Goal: Task Accomplishment & Management: Use online tool/utility

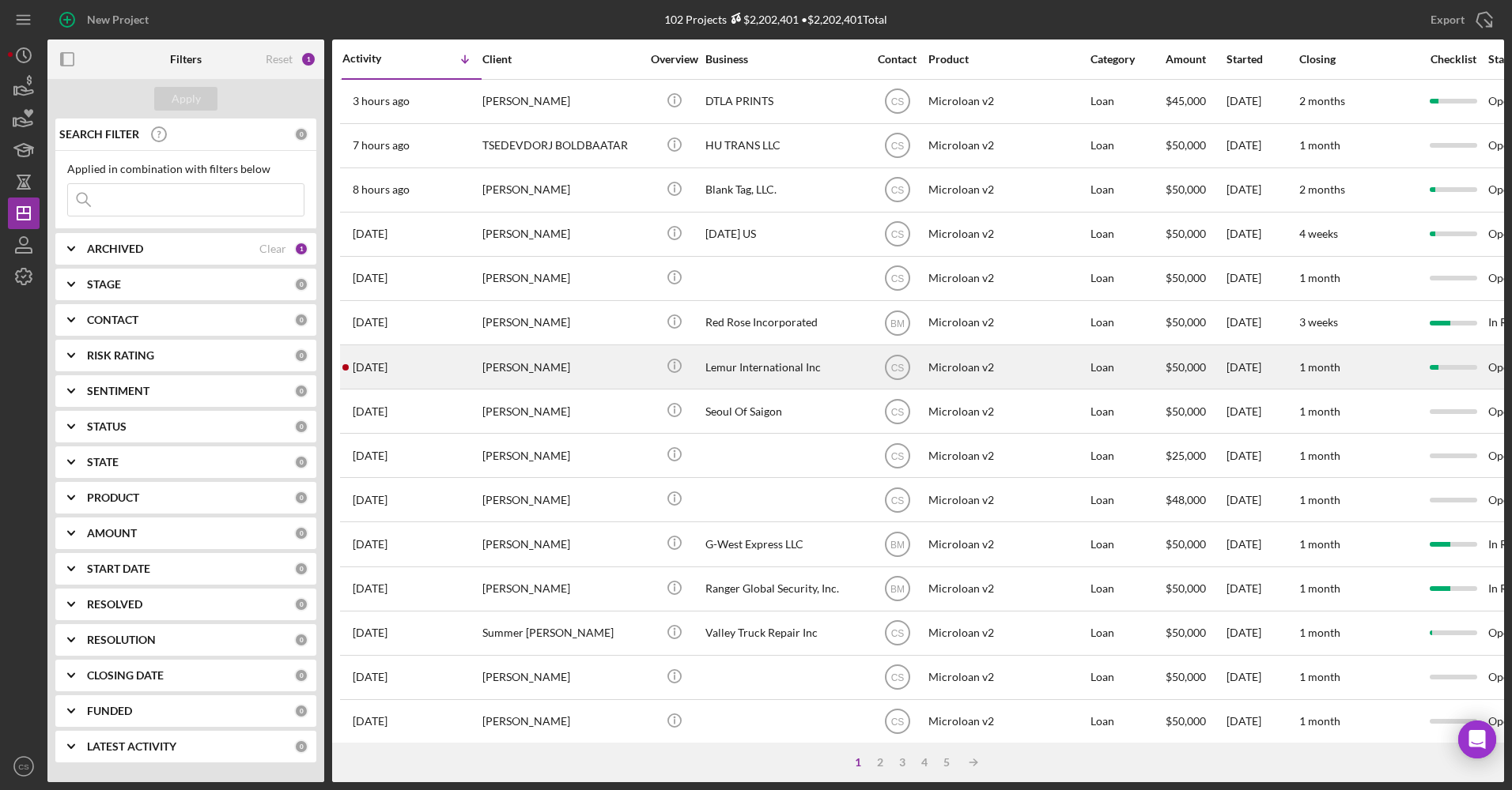
click at [774, 348] on div "Lemur International Inc" at bounding box center [784, 366] width 158 height 42
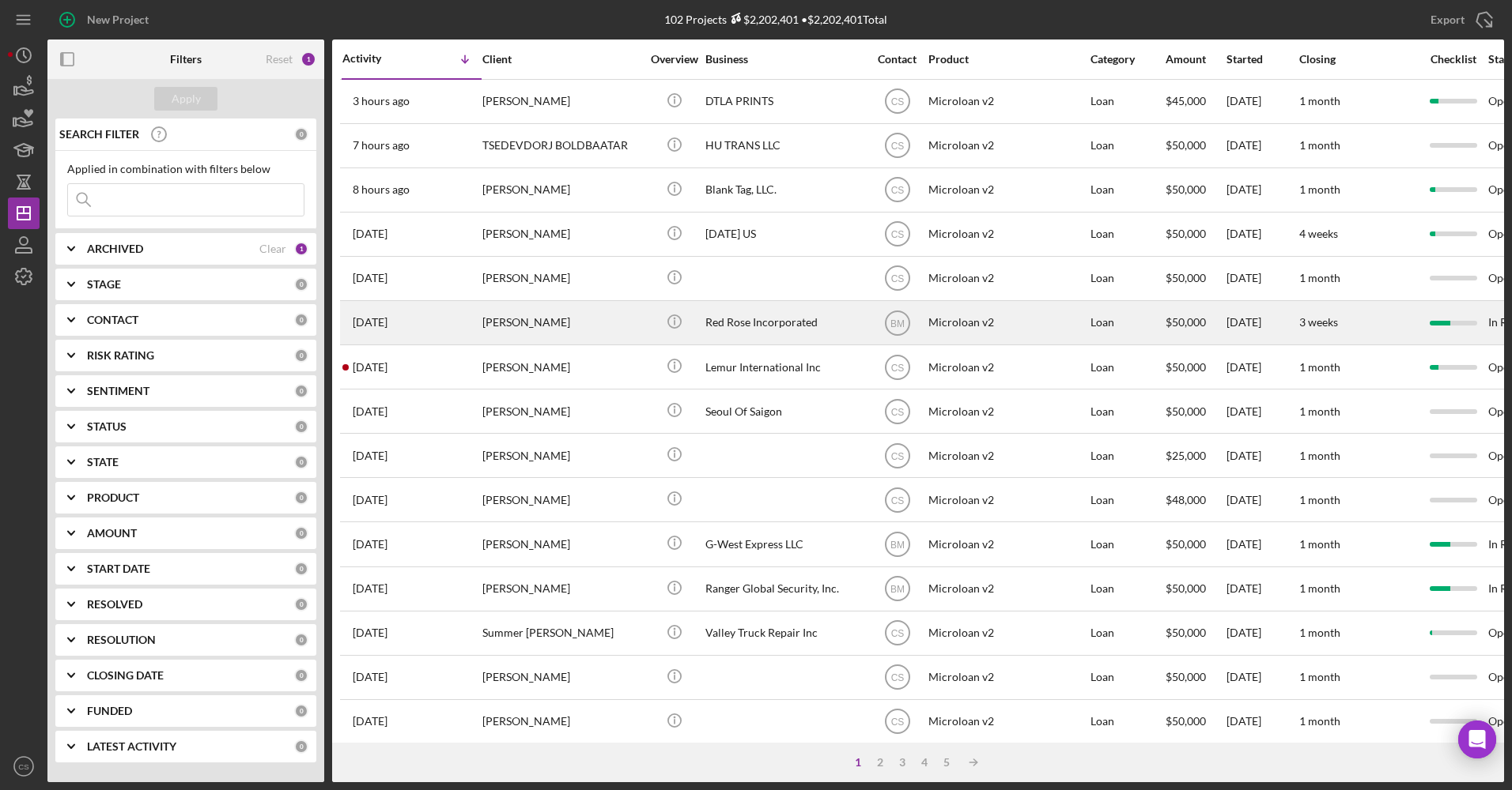
click at [783, 323] on div "Red Rose Incorporated" at bounding box center [784, 322] width 158 height 42
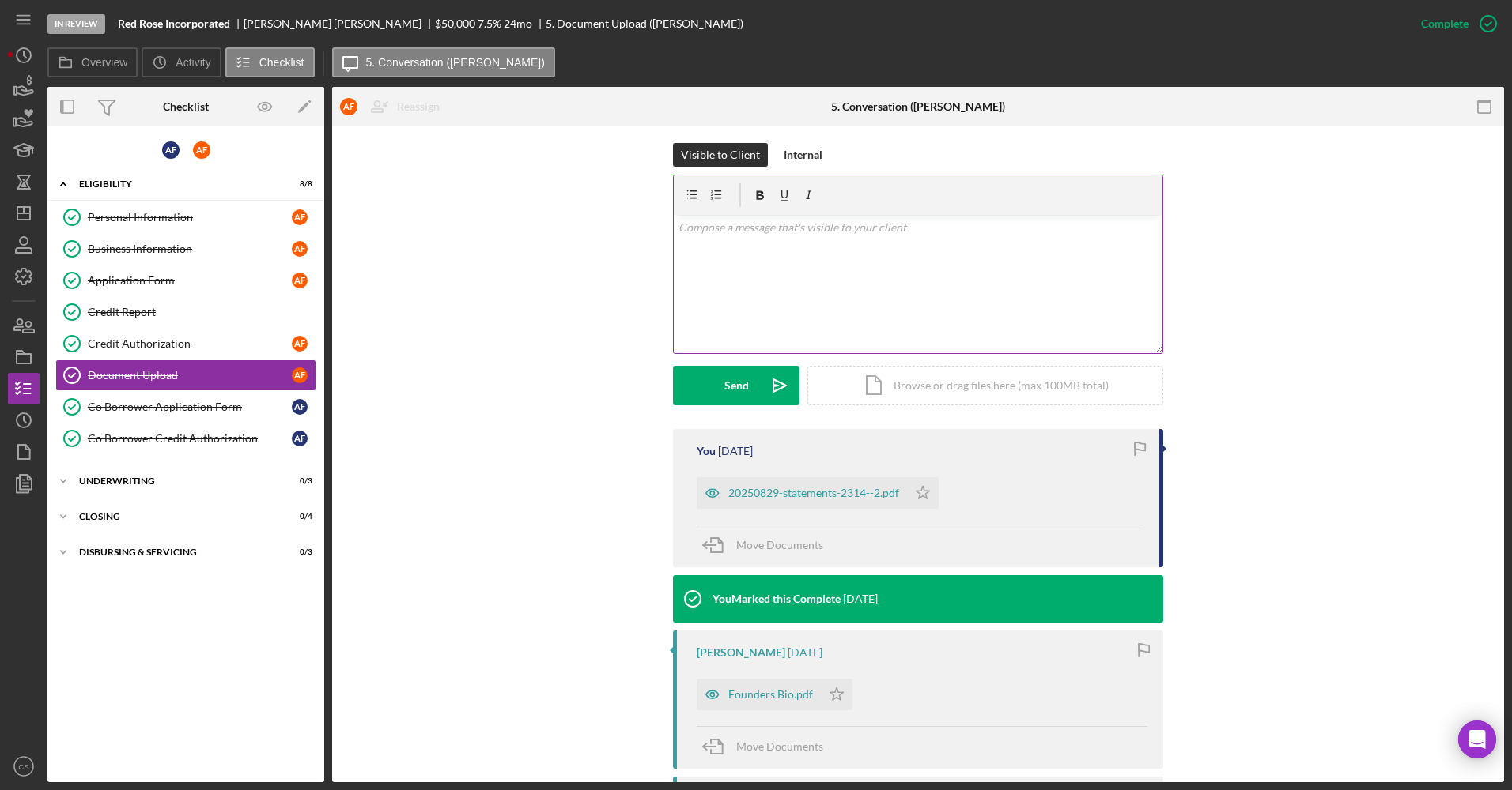
scroll to position [316, 0]
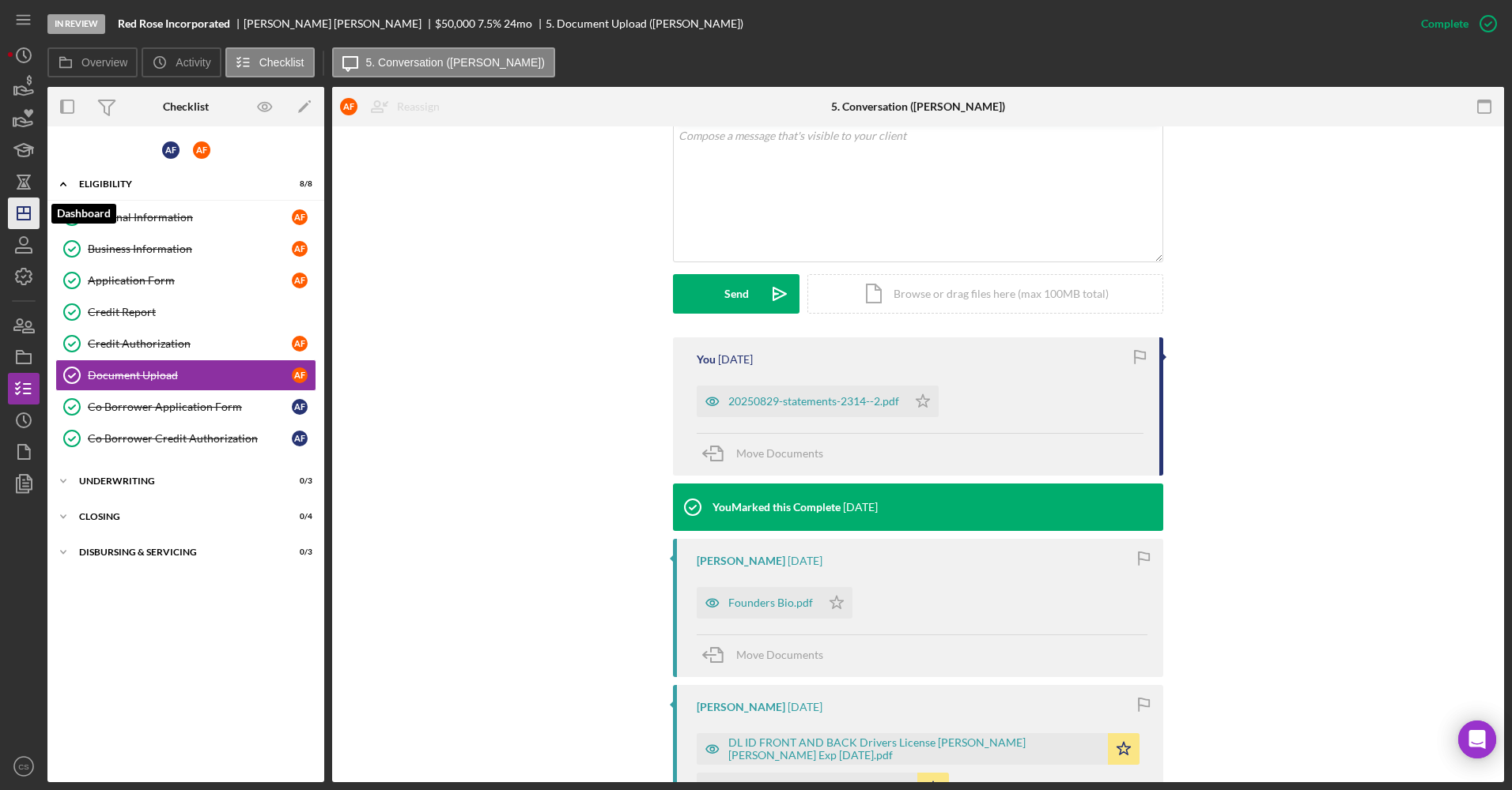
click at [26, 216] on icon "Icon/Dashboard" at bounding box center [23, 213] width 40 height 40
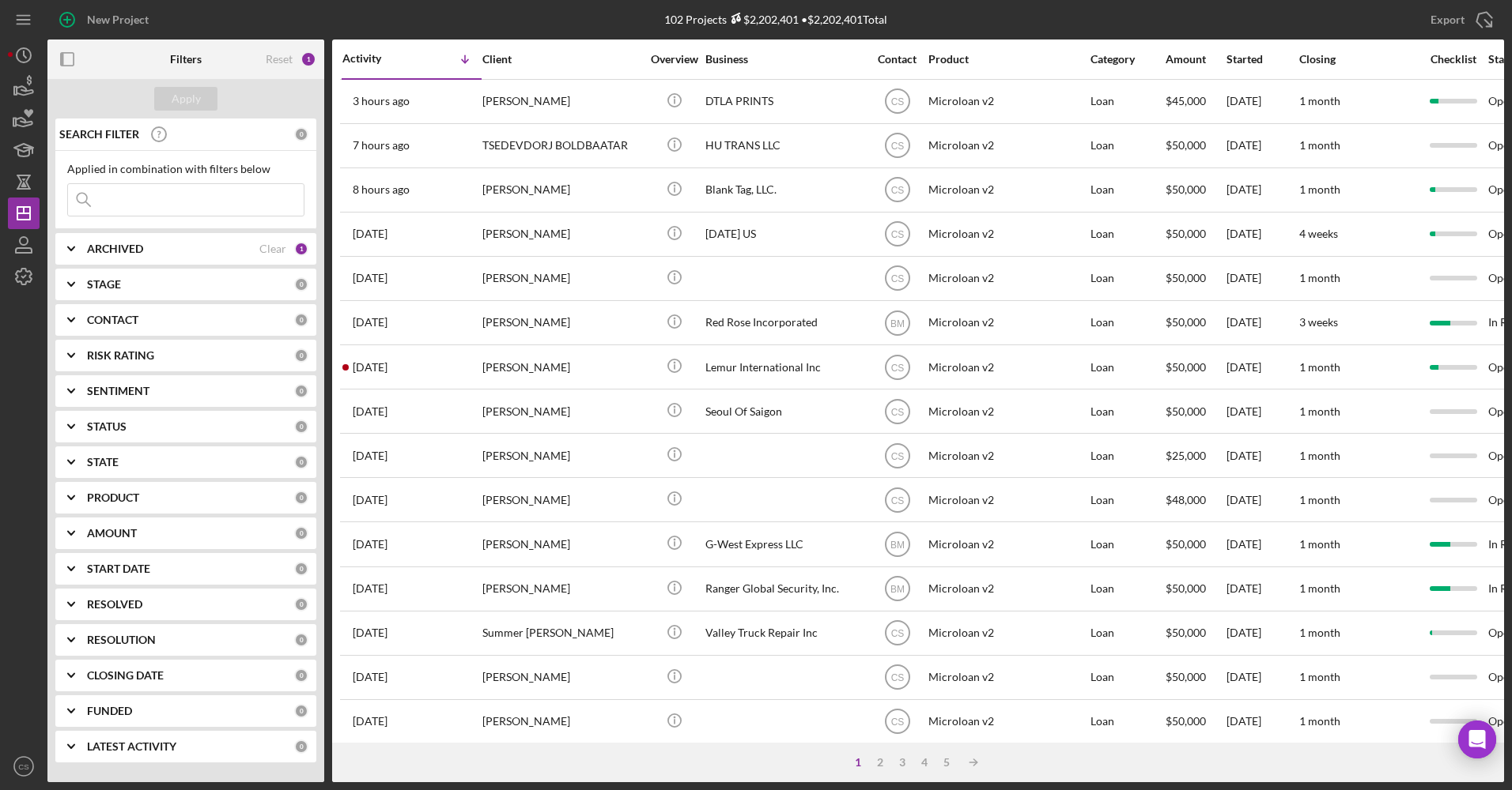
click at [41, 277] on nav "Icon/Menu Icon/Dashboard Dashboard Clients Product Templates CS Customer Servic…" at bounding box center [28, 391] width 40 height 783
click at [30, 277] on icon "button" at bounding box center [23, 277] width 16 height 16
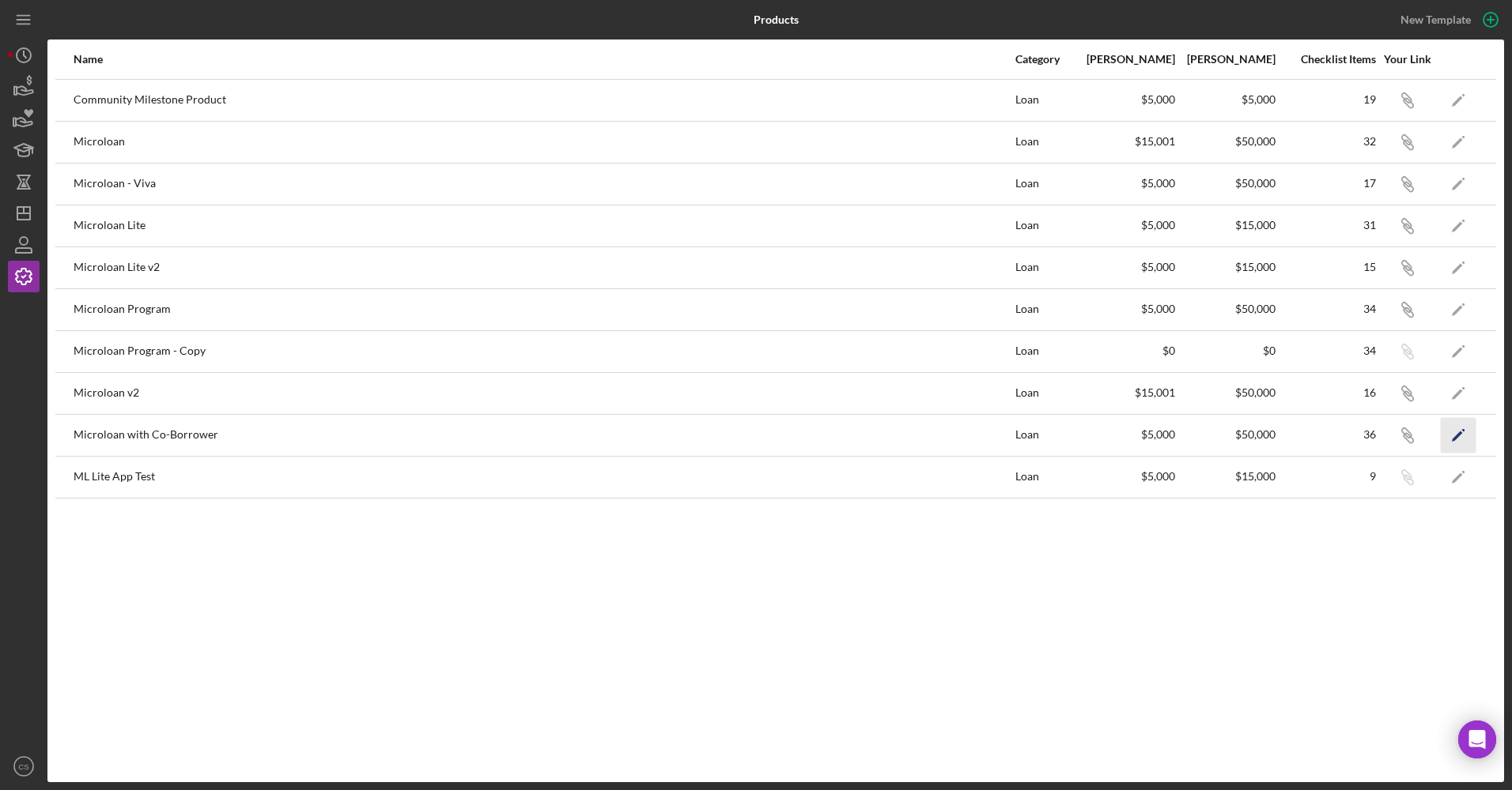
click at [1463, 438] on icon "Icon/Edit" at bounding box center [1458, 435] width 35 height 35
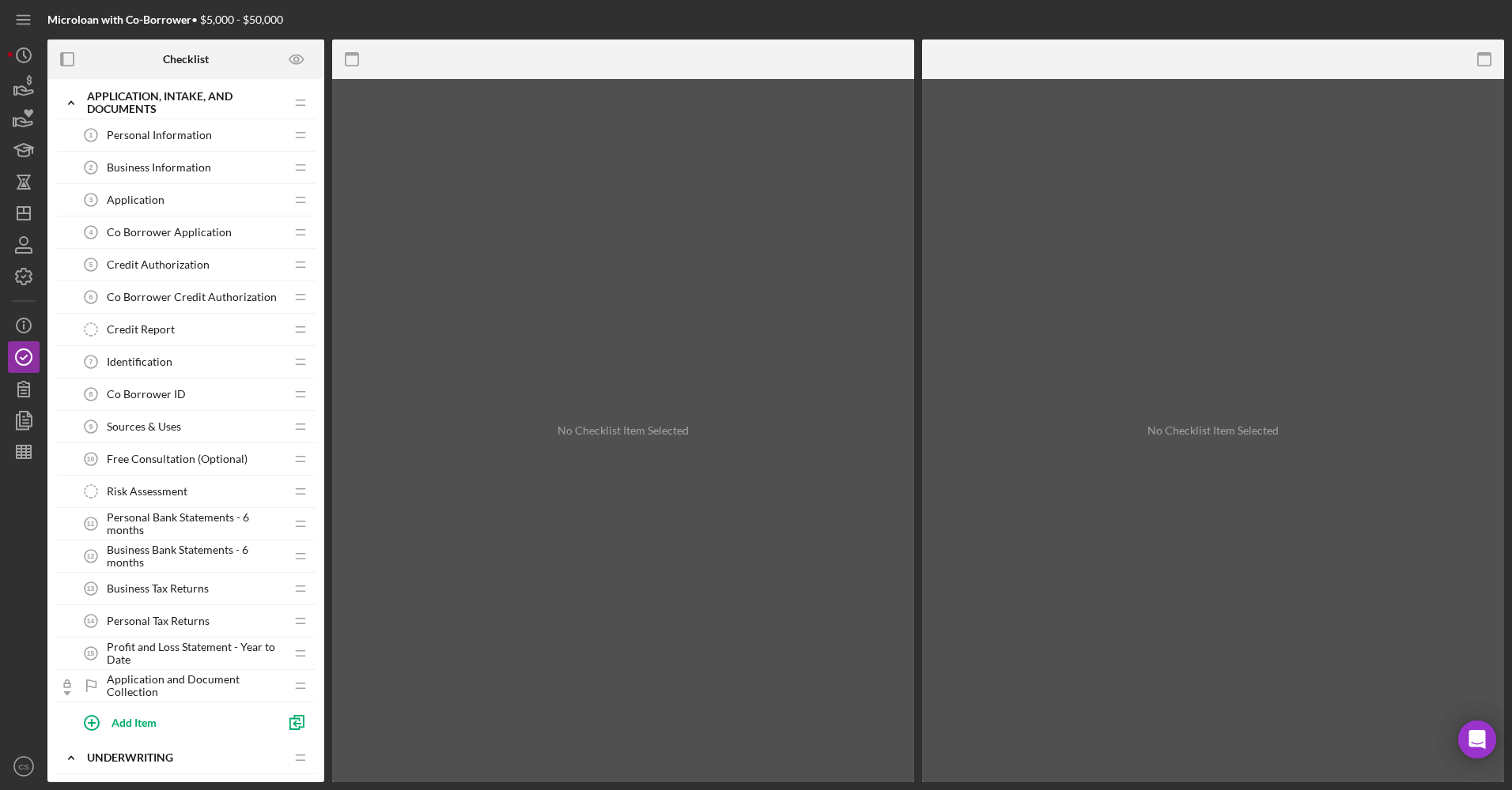
click at [167, 237] on span "Co Borrower Application" at bounding box center [168, 232] width 125 height 13
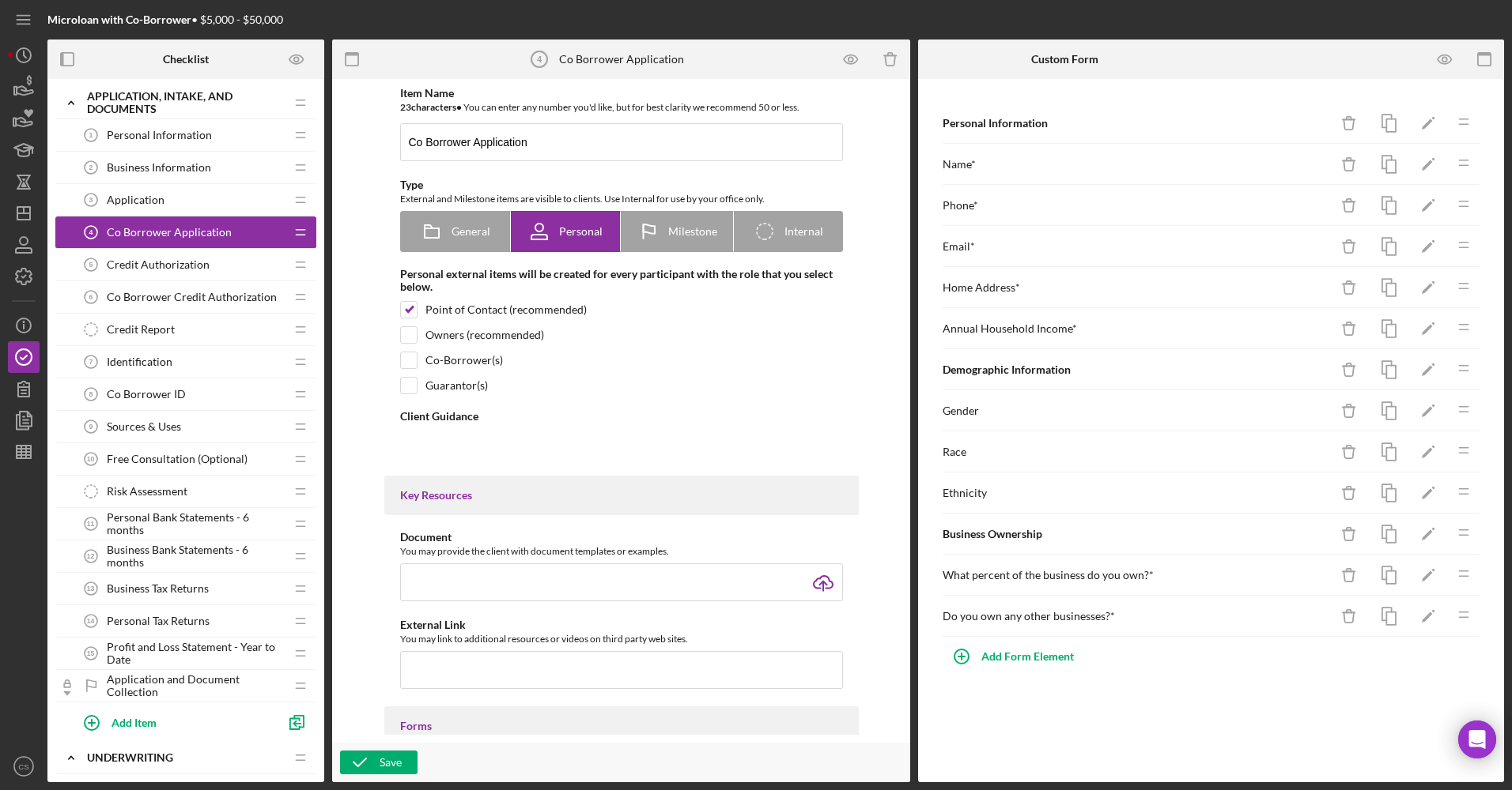
type textarea "<div>Please fill out the application using the Co-Borrower information.</div>"
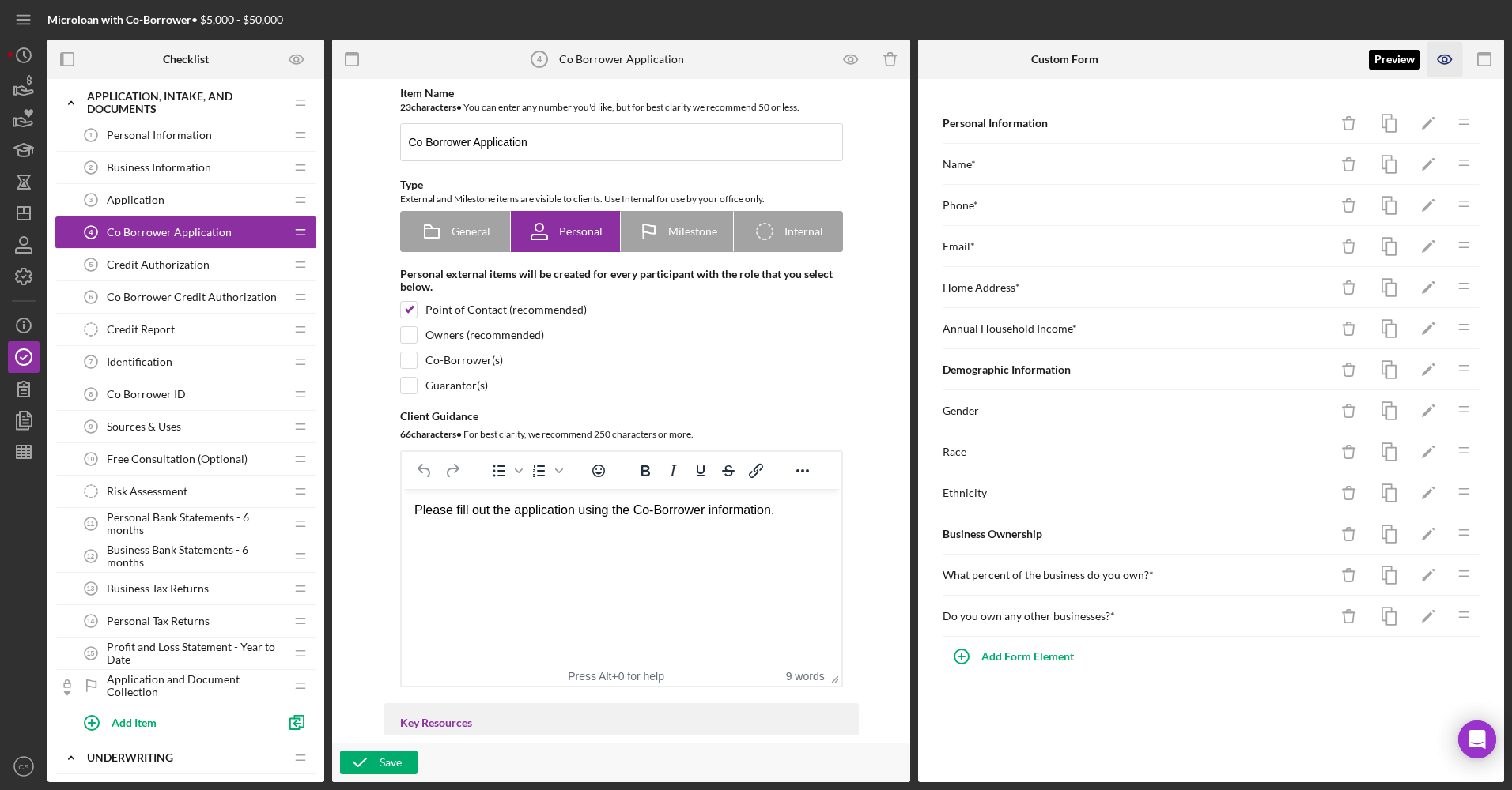
click at [1441, 61] on icon "button" at bounding box center [1444, 59] width 35 height 35
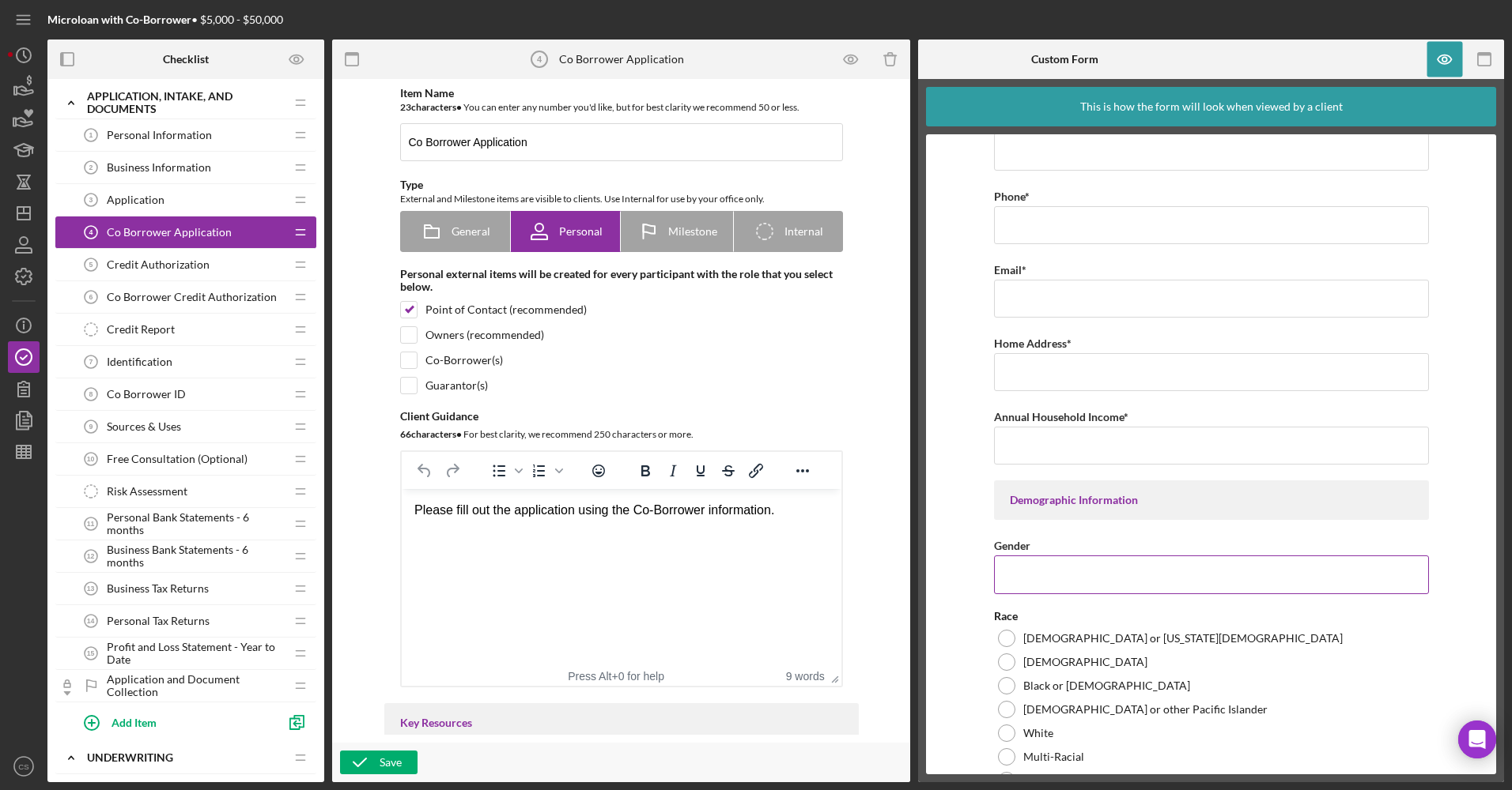
scroll to position [237, 0]
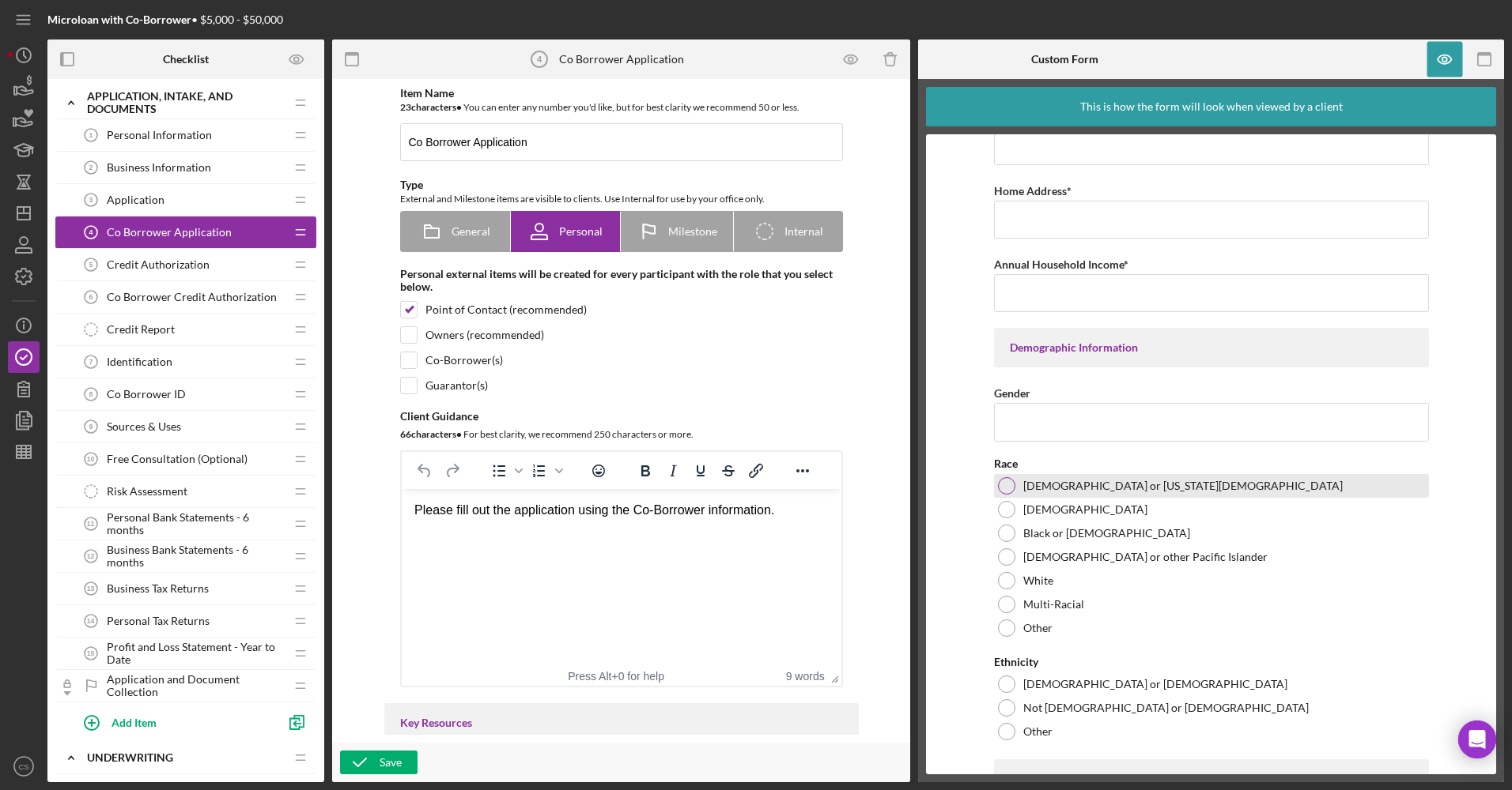
click at [1024, 483] on label "[DEMOGRAPHIC_DATA] or [US_STATE][DEMOGRAPHIC_DATA]" at bounding box center [1183, 487] width 319 height 13
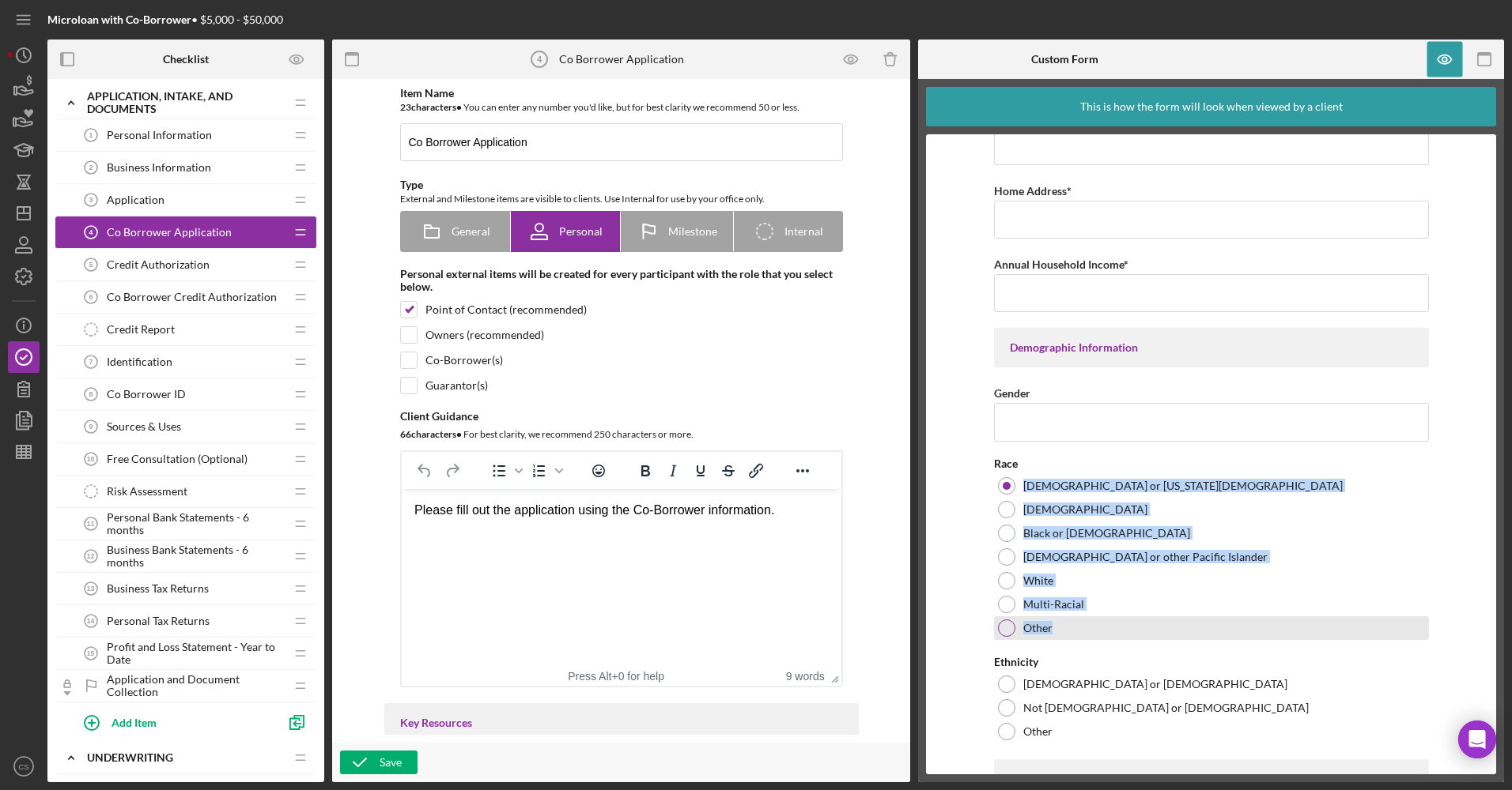
drag, startPoint x: 1015, startPoint y: 476, endPoint x: 1110, endPoint y: 633, distance: 183.5
click at [1110, 633] on div "Race [DEMOGRAPHIC_DATA] or [US_STATE][DEMOGRAPHIC_DATA] Black or [DEMOGRAPHIC_D…" at bounding box center [1211, 549] width 435 height 182
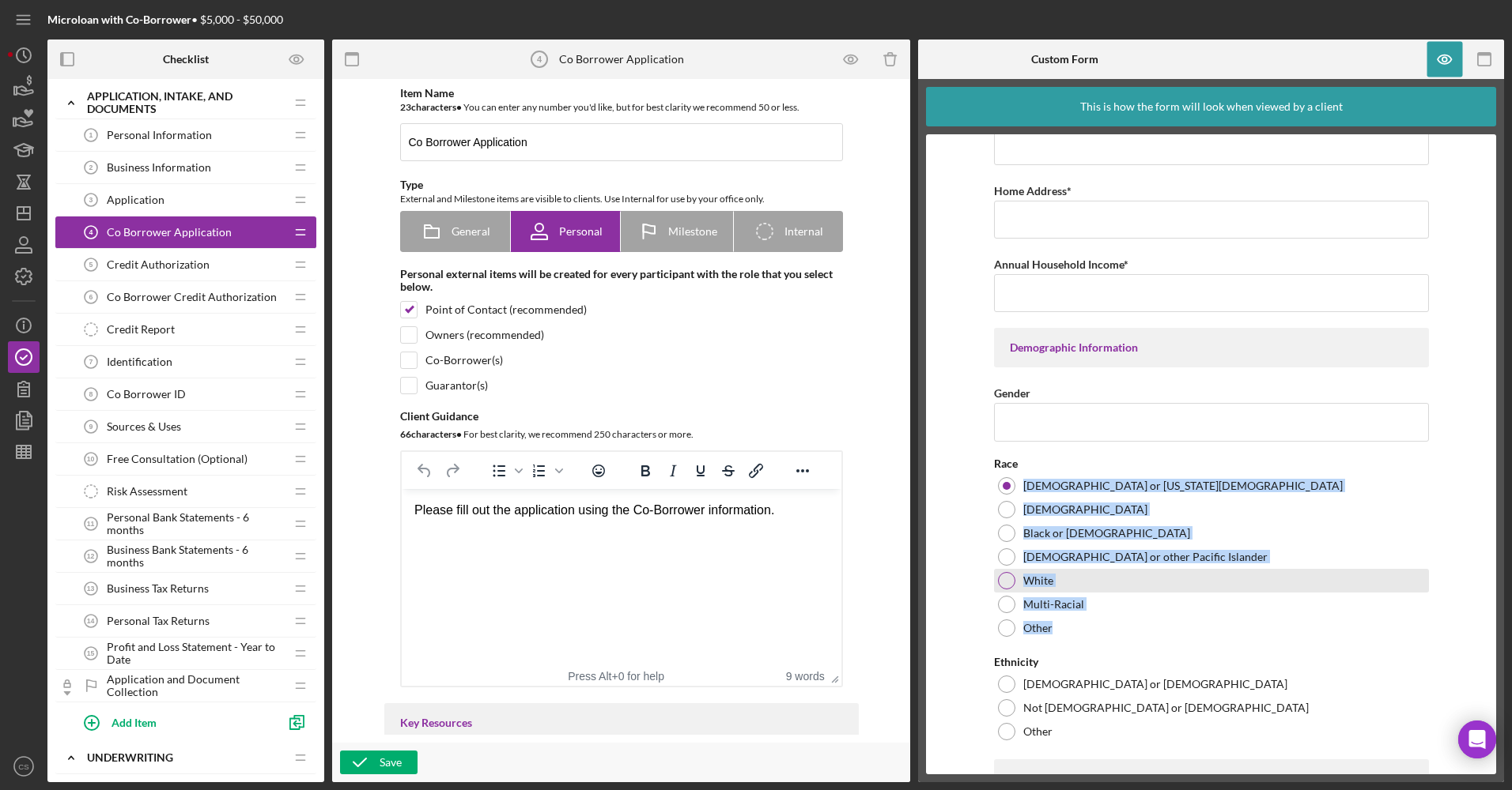
drag, startPoint x: 1110, startPoint y: 633, endPoint x: 1029, endPoint y: 582, distance: 95.7
copy div "[DEMOGRAPHIC_DATA] or [US_STATE][DEMOGRAPHIC_DATA] Black or [DEMOGRAPHIC_DATA] …"
